Goal: Information Seeking & Learning: Learn about a topic

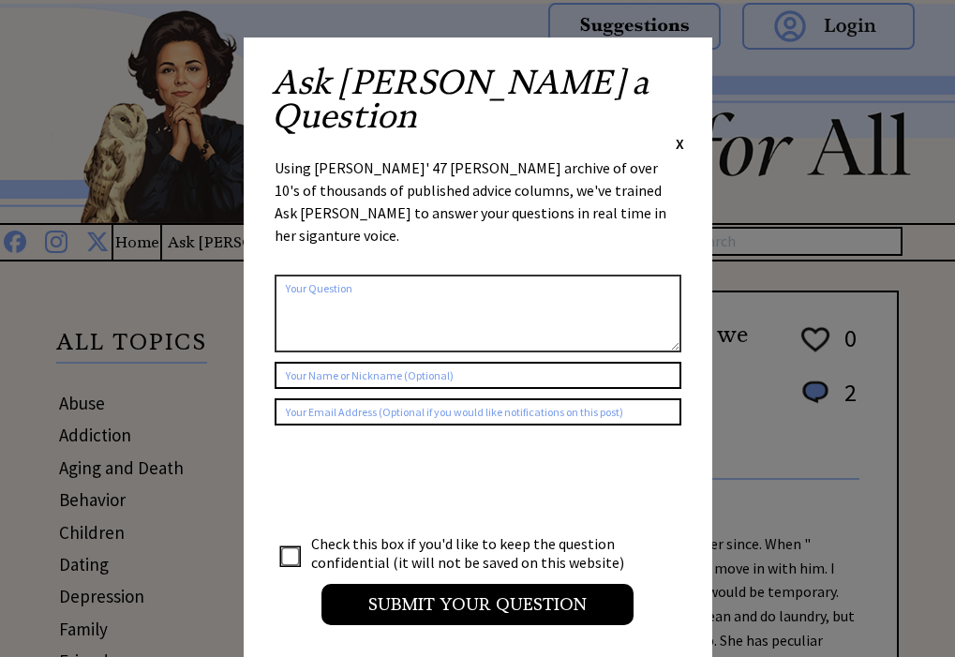
click at [676, 134] on span "X" at bounding box center [680, 143] width 8 height 19
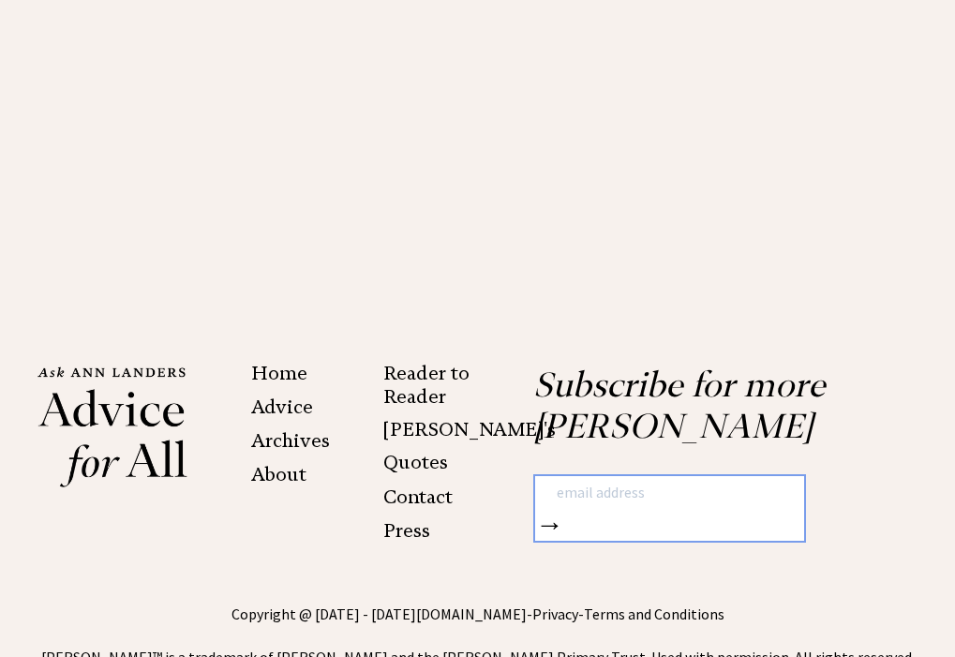
scroll to position [4215, 0]
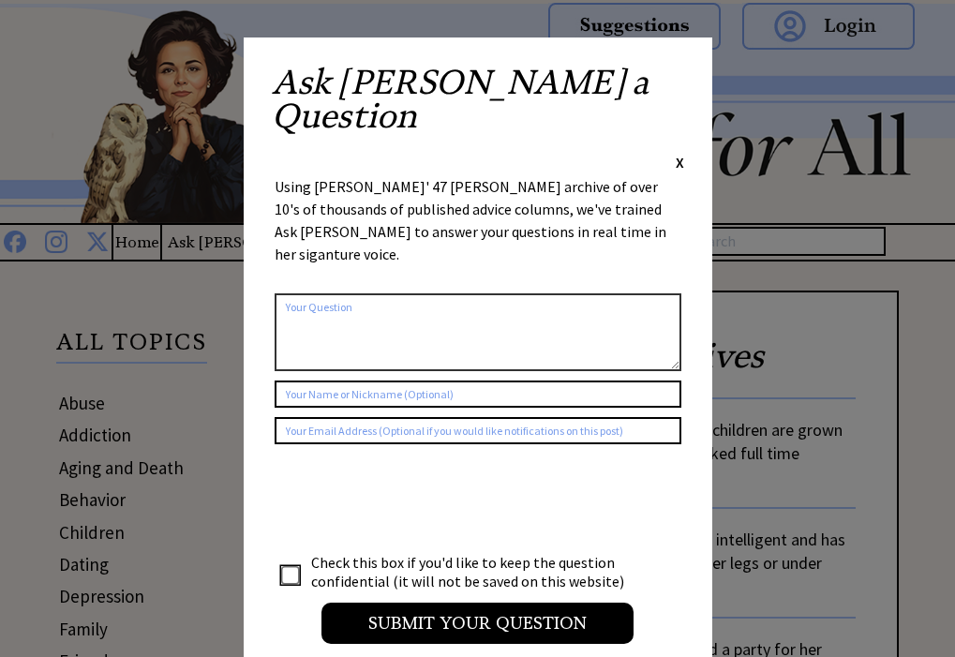
click at [681, 153] on span "X" at bounding box center [680, 162] width 8 height 19
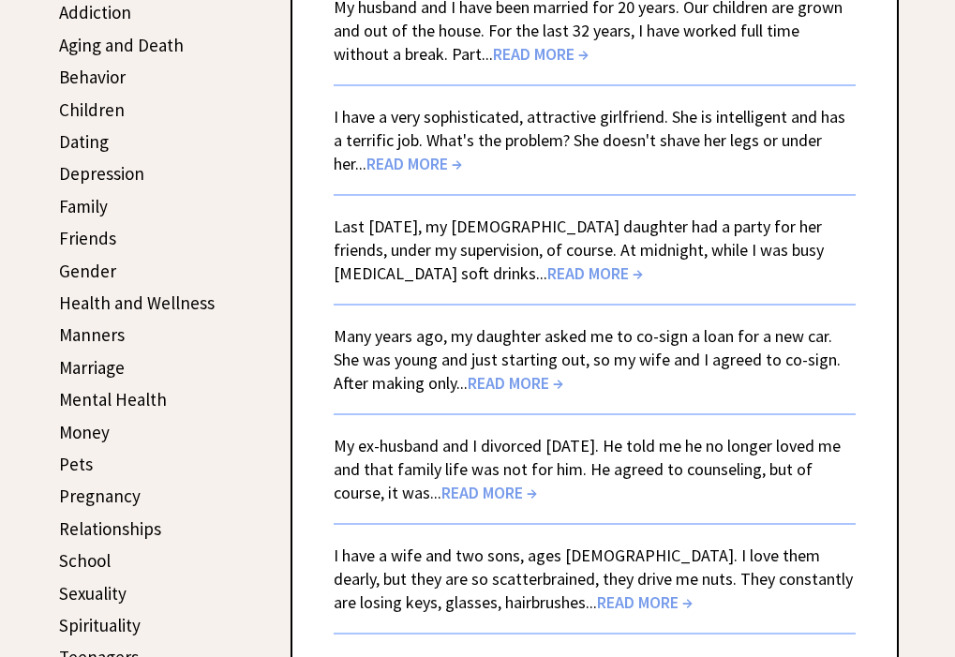
scroll to position [469, 0]
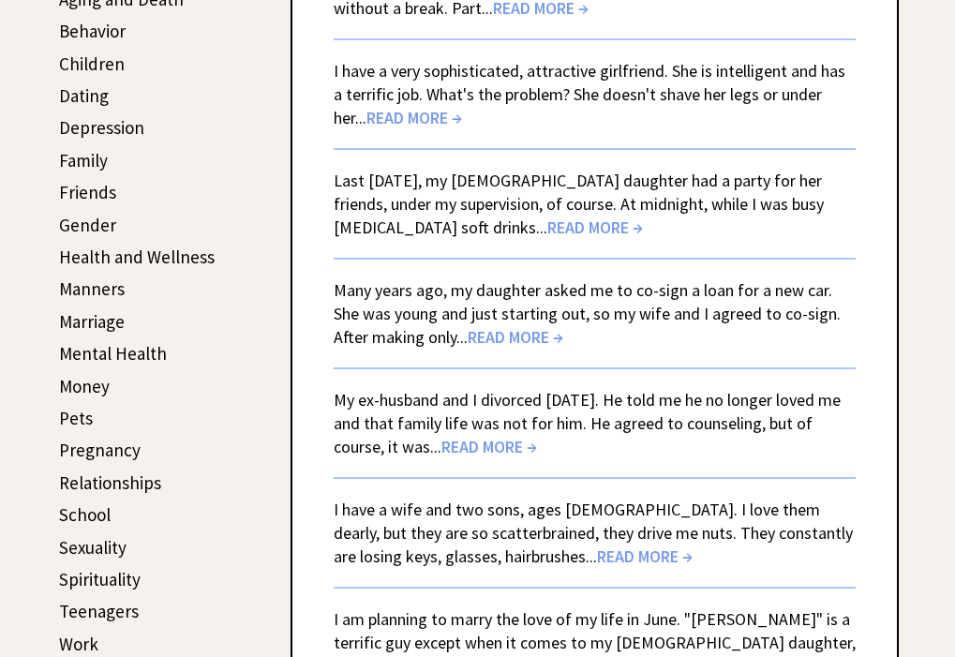
click at [547, 227] on span "READ MORE →" at bounding box center [595, 228] width 96 height 22
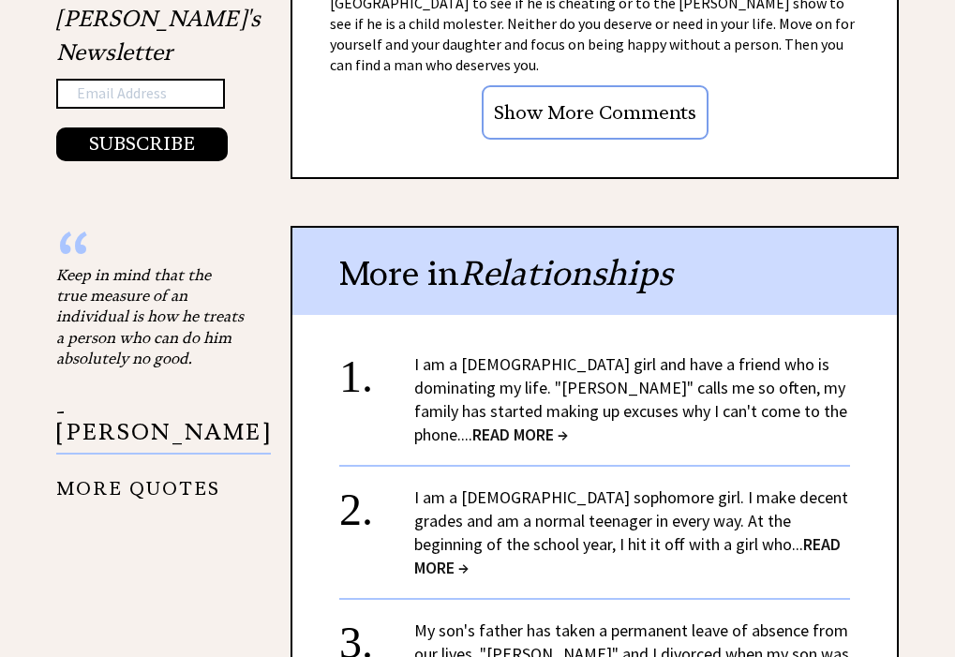
scroll to position [2177, 0]
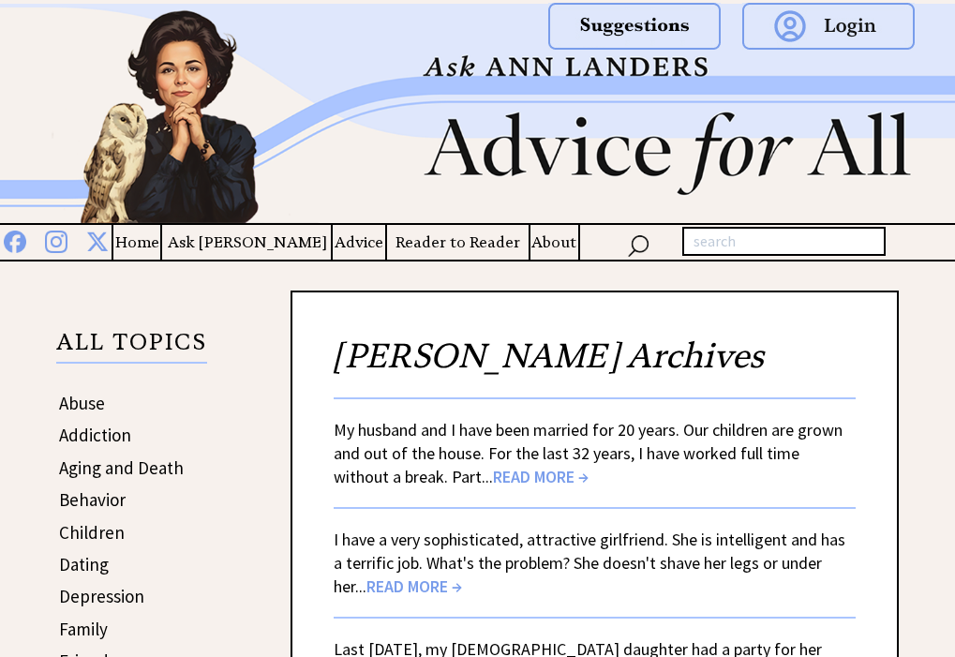
scroll to position [469, 0]
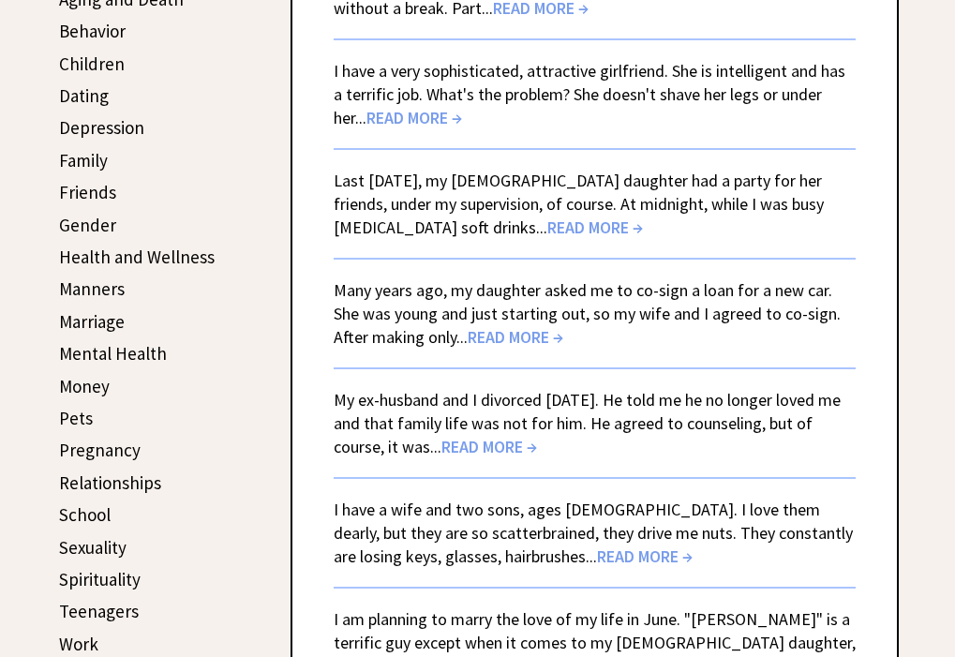
click at [89, 389] on link "Money" at bounding box center [84, 386] width 51 height 22
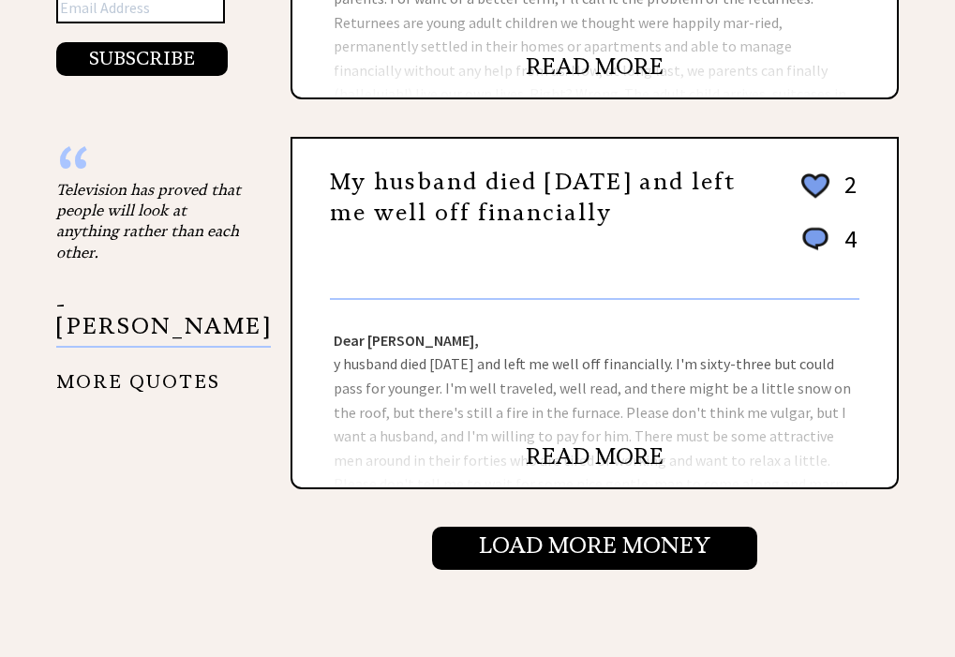
scroll to position [2156, 0]
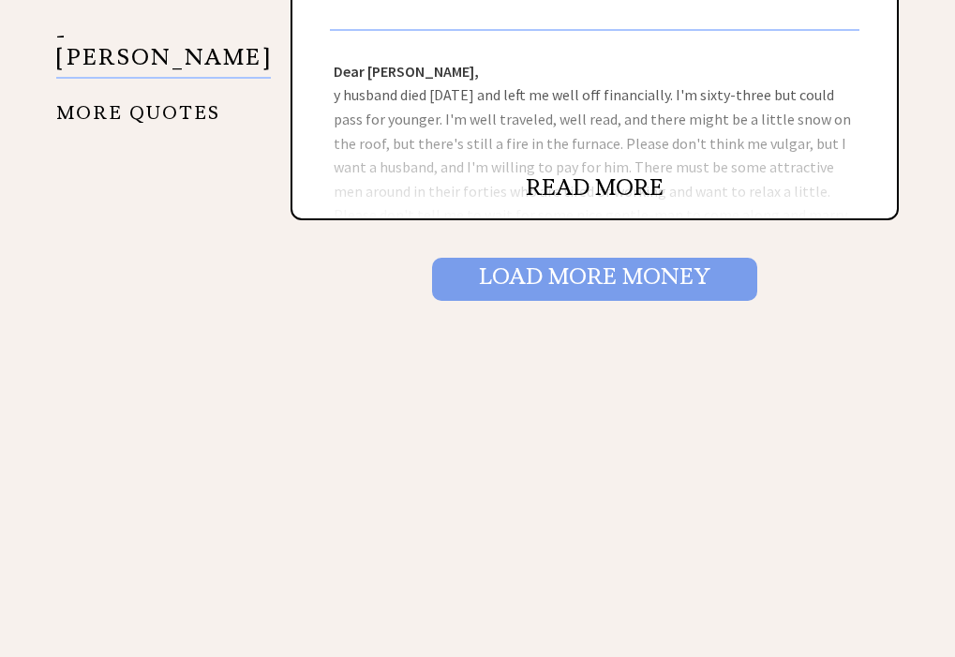
click at [613, 280] on input "Load More Money" at bounding box center [594, 279] width 325 height 43
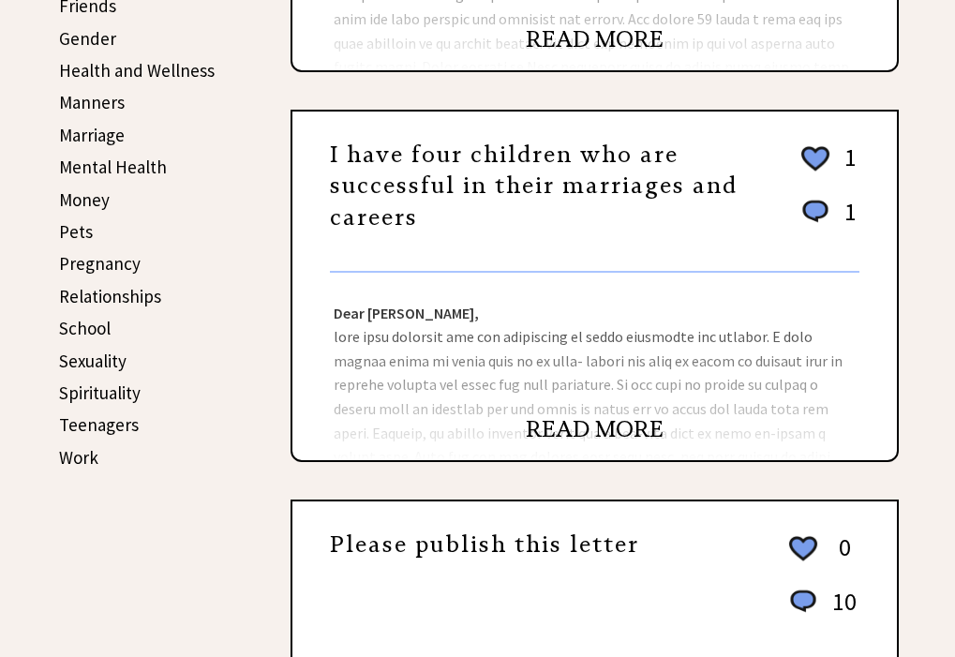
scroll to position [656, 0]
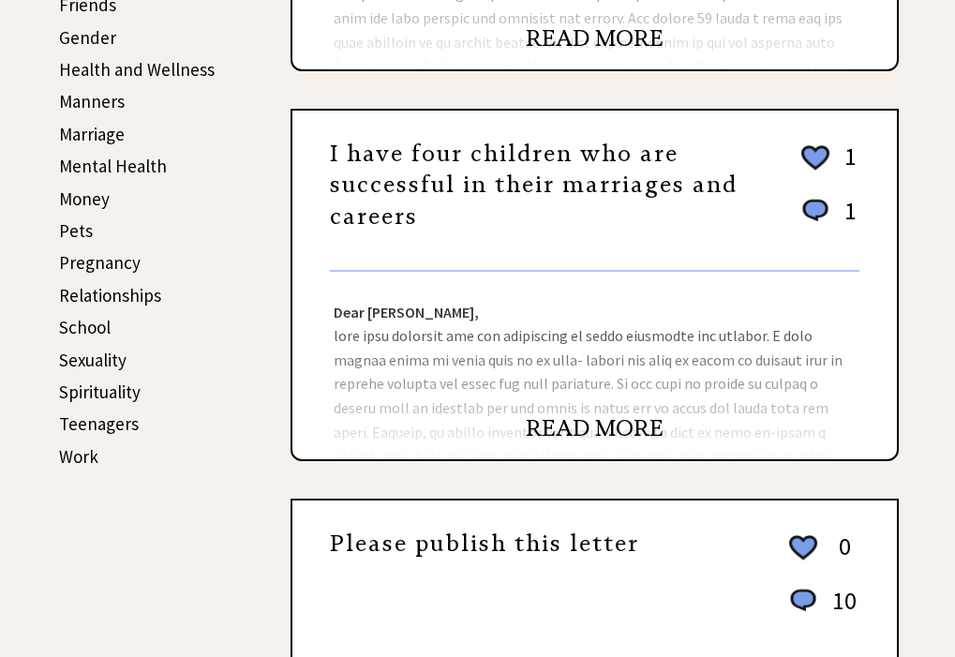
click at [596, 426] on link "READ MORE" at bounding box center [595, 428] width 138 height 28
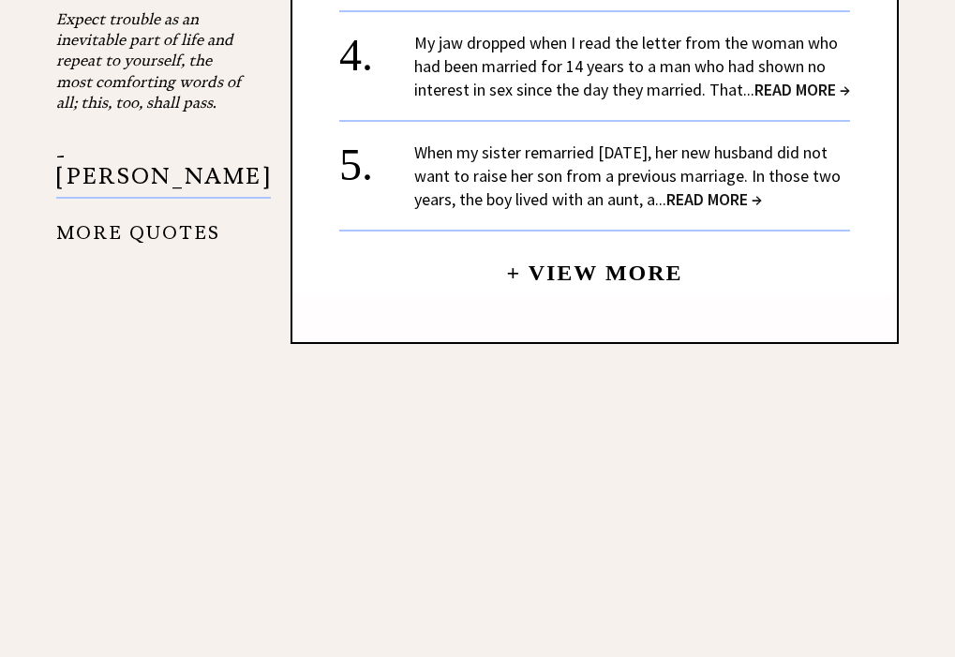
scroll to position [2247, 0]
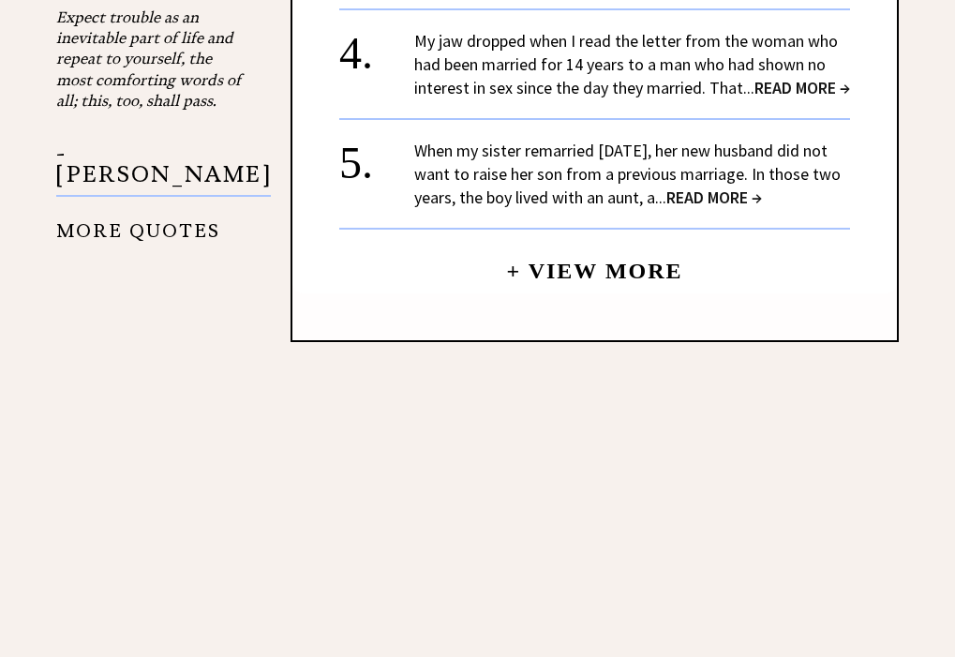
click at [602, 243] on link "+ View More" at bounding box center [594, 263] width 176 height 40
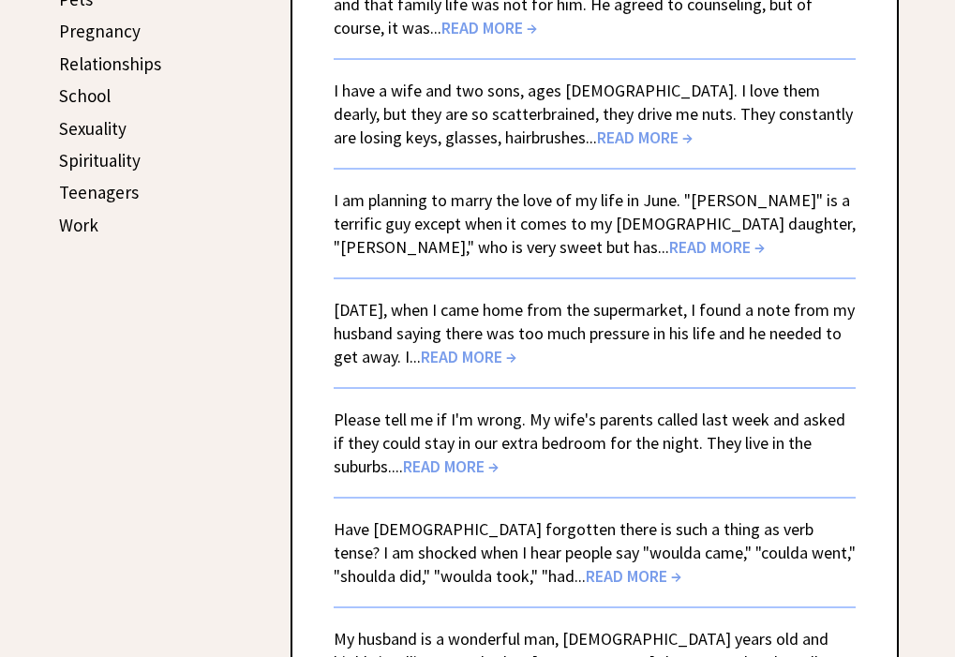
scroll to position [841, 0]
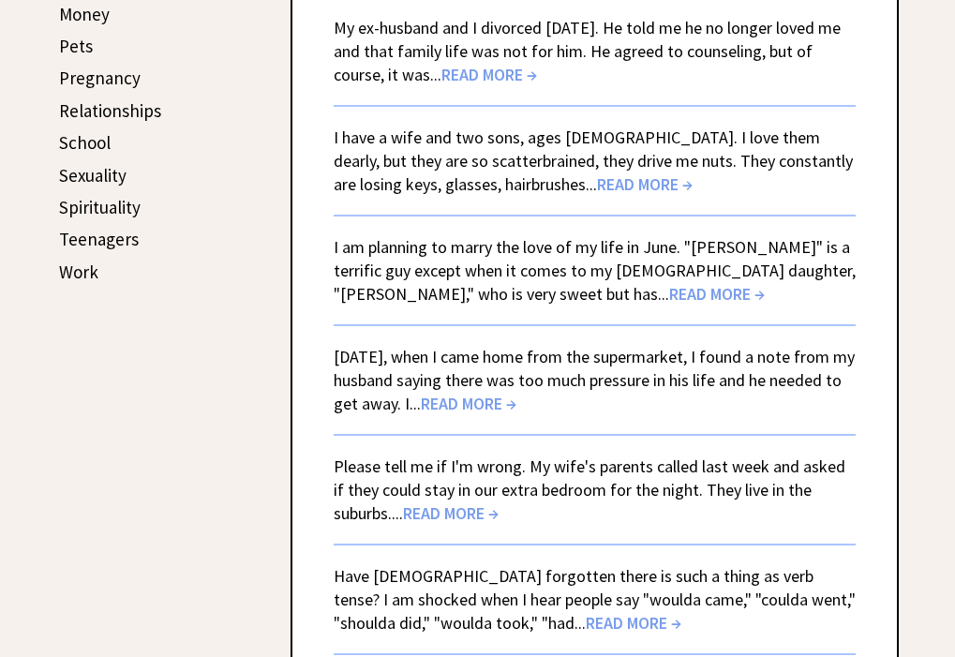
click at [79, 271] on link "Work" at bounding box center [78, 272] width 39 height 22
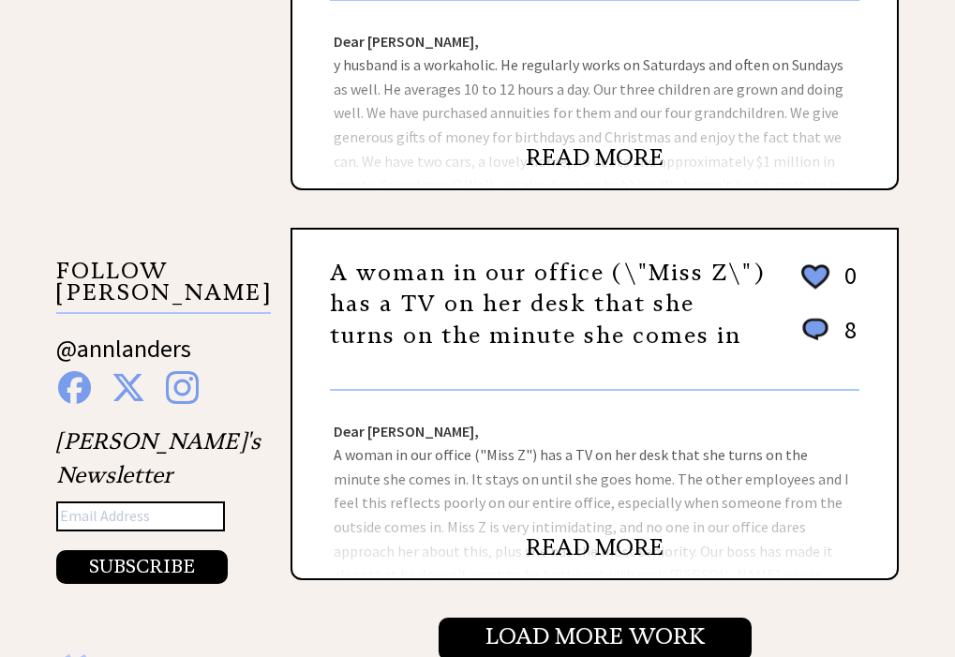
scroll to position [1778, 0]
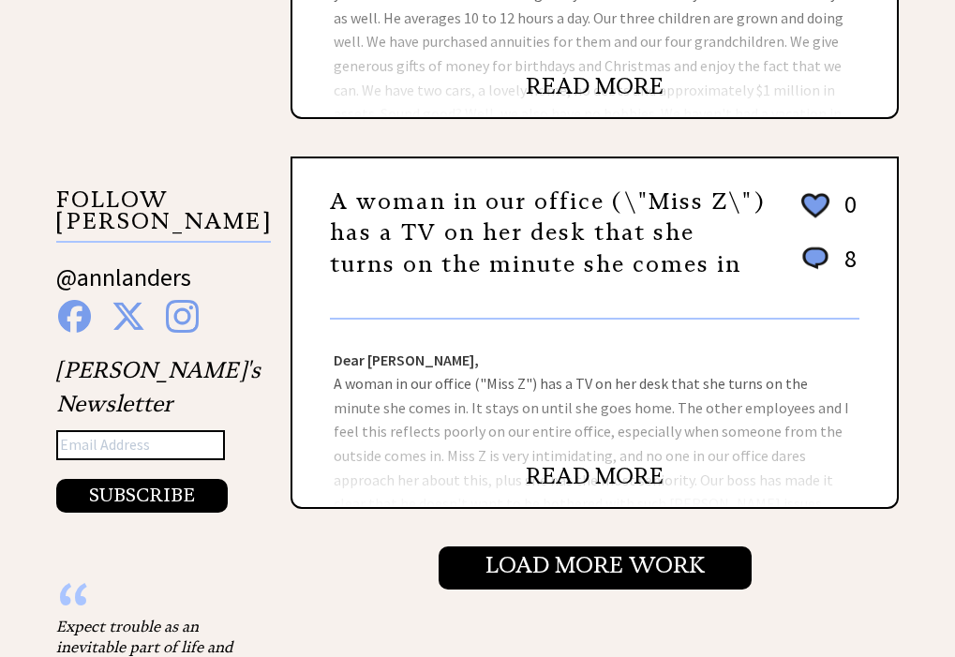
click at [608, 475] on link "READ MORE" at bounding box center [595, 476] width 138 height 28
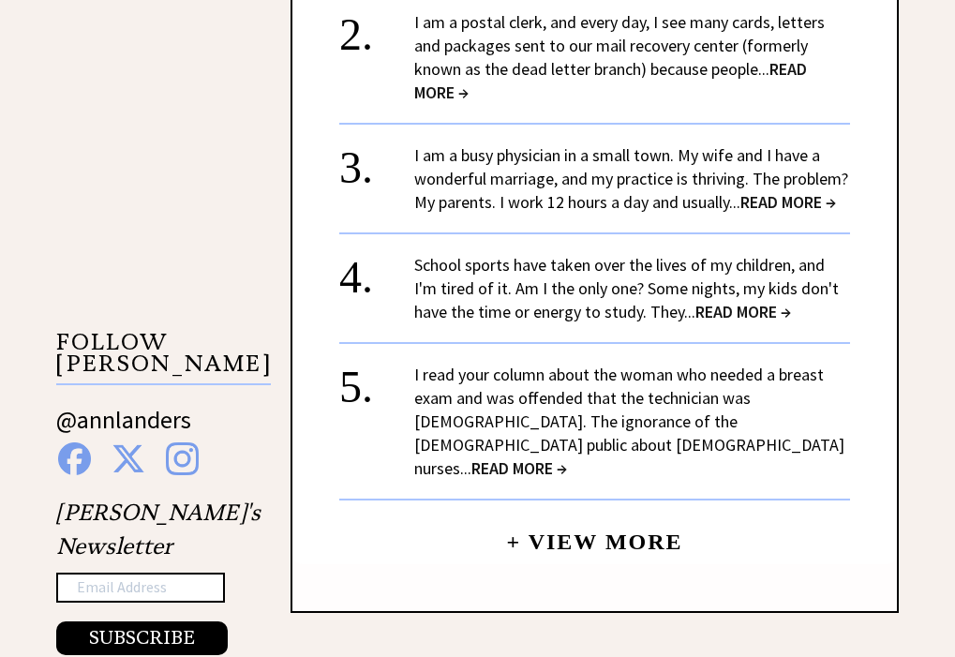
scroll to position [1497, 0]
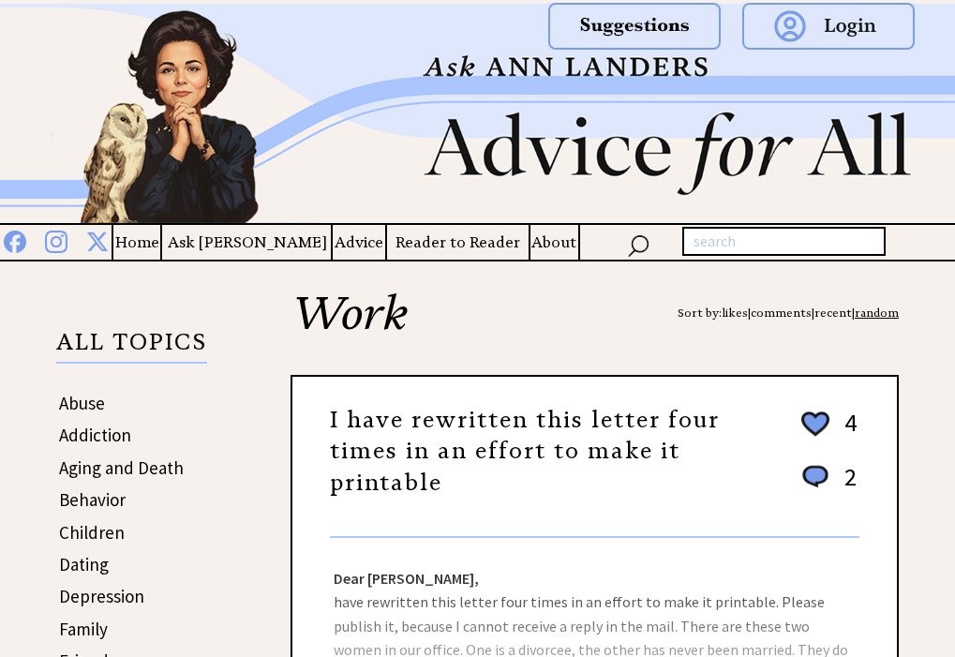
scroll to position [1750, 0]
